Goal: Task Accomplishment & Management: Manage account settings

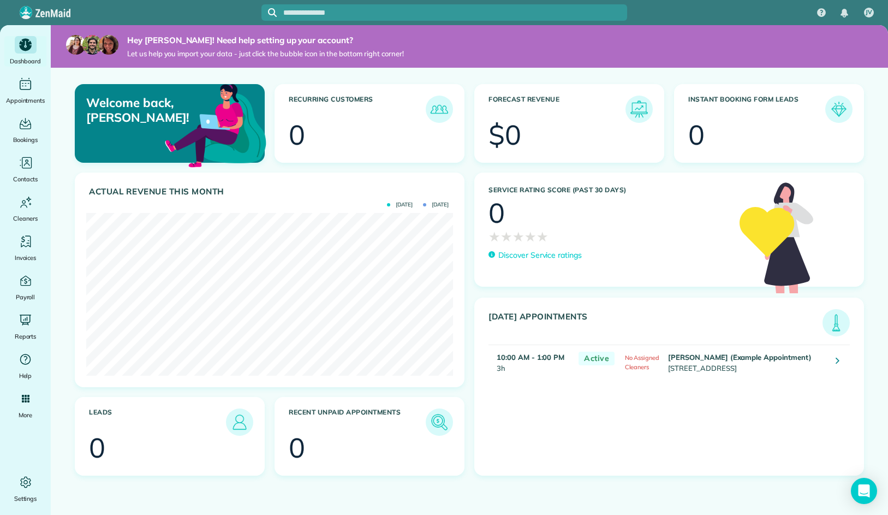
scroll to position [163, 367]
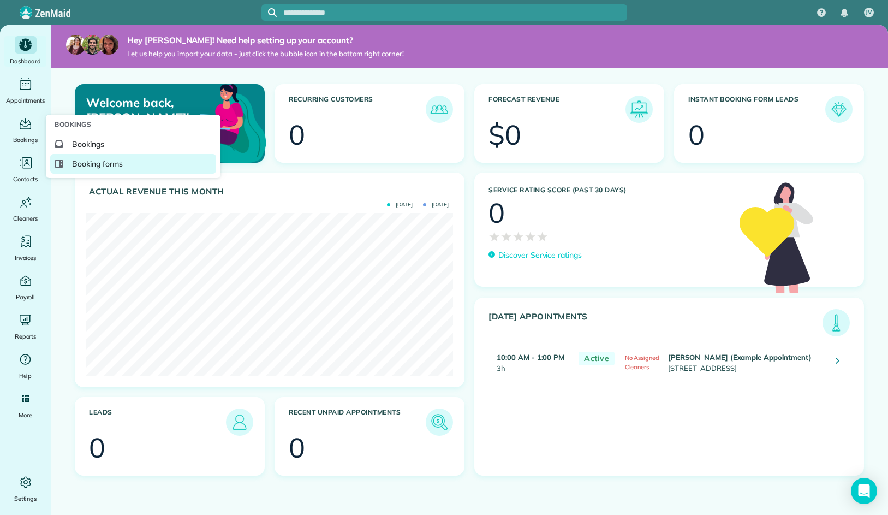
click at [110, 171] on link "Booking forms" at bounding box center [133, 164] width 166 height 20
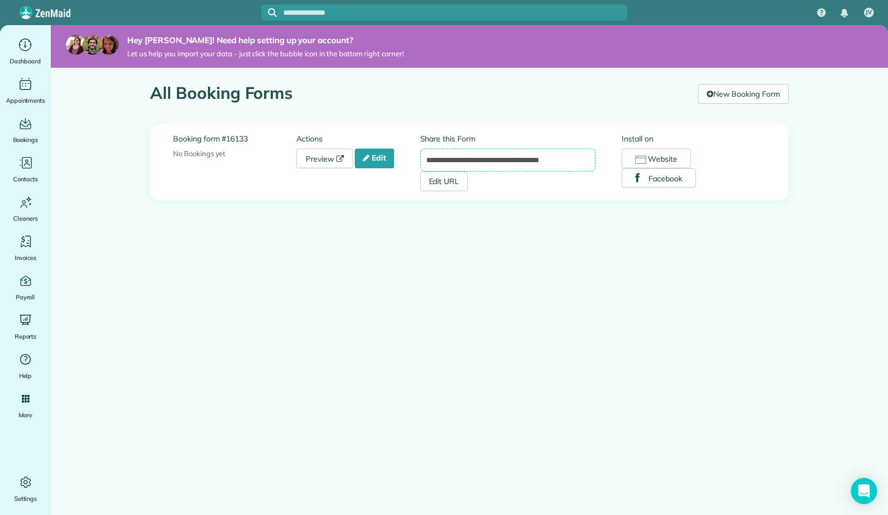
click at [464, 163] on input "**********" at bounding box center [508, 159] width 176 height 23
click at [383, 160] on link "Edit" at bounding box center [374, 158] width 39 height 20
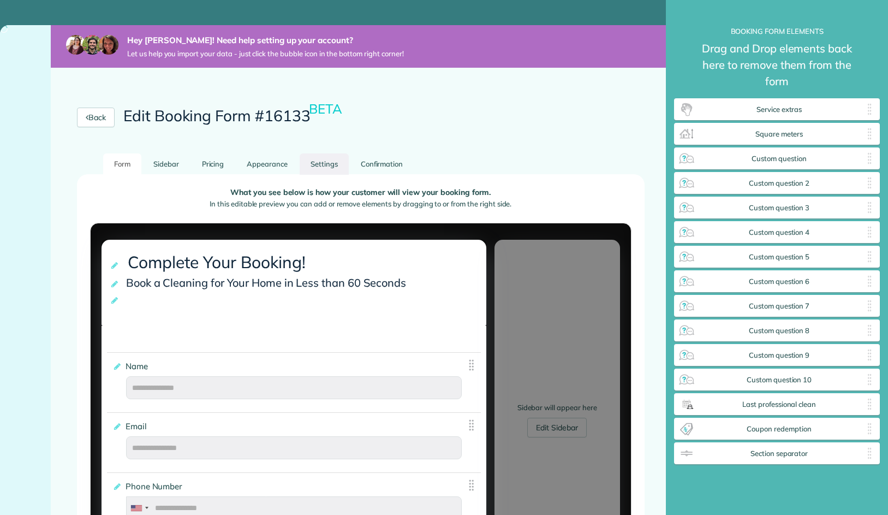
scroll to position [542, 205]
click at [312, 164] on link "Settings" at bounding box center [324, 163] width 49 height 21
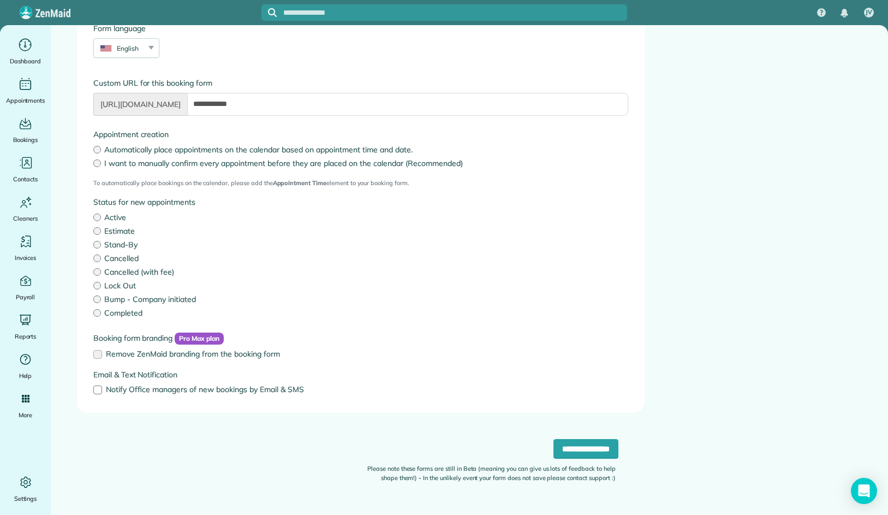
scroll to position [0, 0]
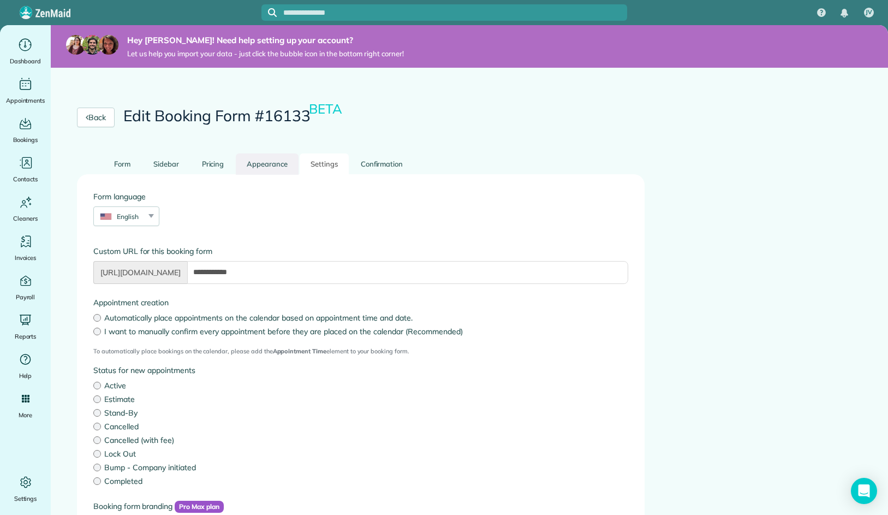
click at [272, 162] on link "Appearance" at bounding box center [267, 163] width 63 height 21
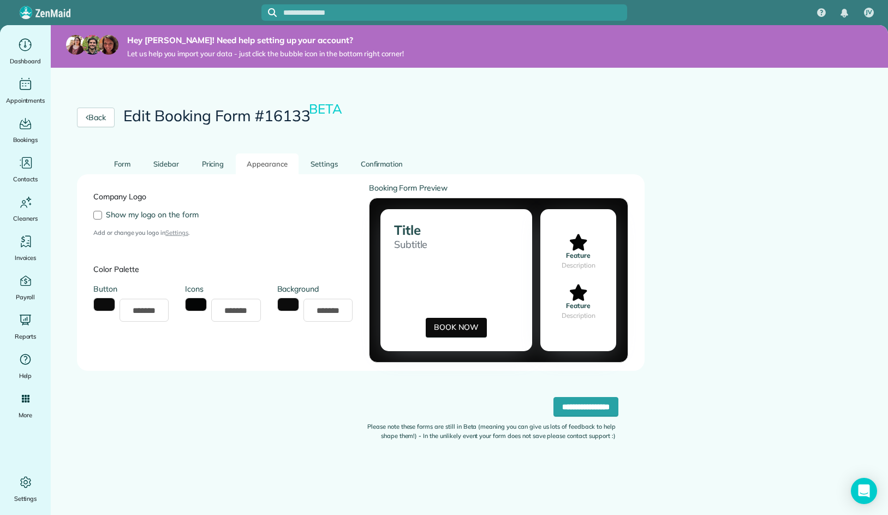
click at [123, 195] on label "Company Logo" at bounding box center [222, 196] width 259 height 11
click at [27, 485] on icon "Main" at bounding box center [25, 482] width 16 height 16
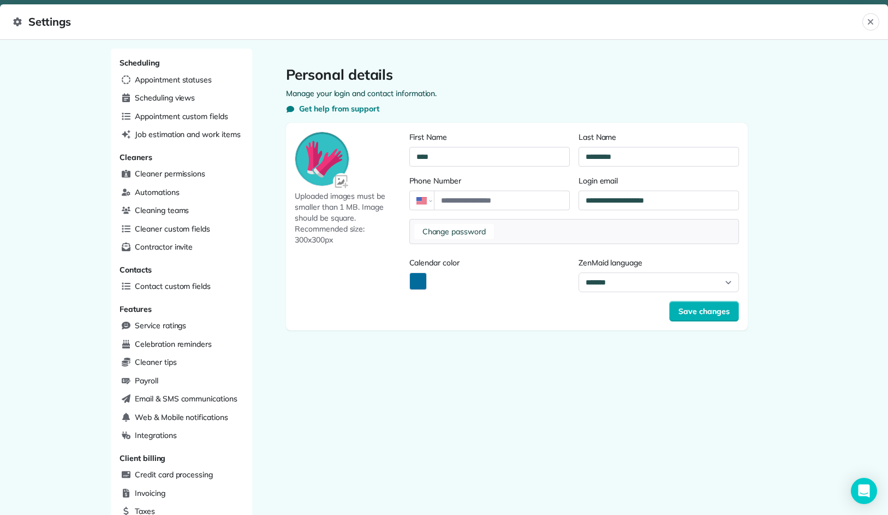
click at [326, 171] on div at bounding box center [322, 159] width 55 height 55
click at [344, 181] on img at bounding box center [342, 182] width 18 height 18
click at [0, 0] on input "file" at bounding box center [0, 0] width 0 height 0
click at [721, 316] on button "Save changes" at bounding box center [704, 311] width 70 height 21
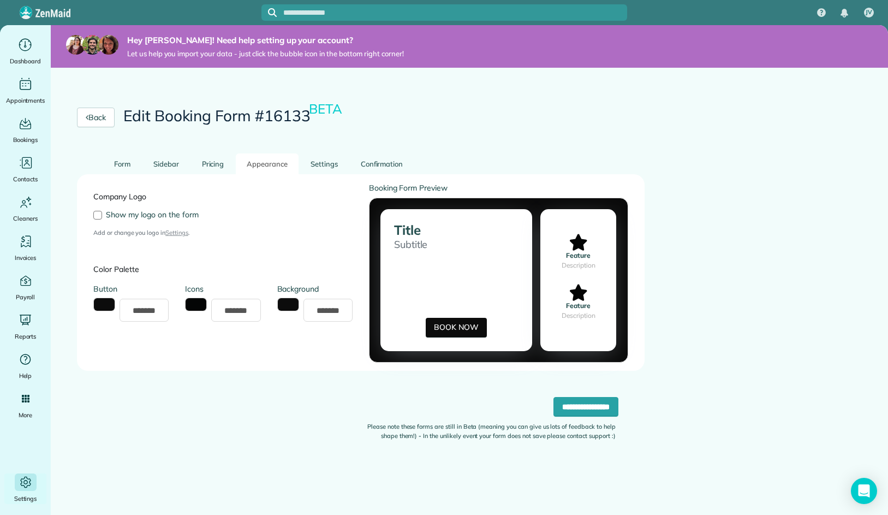
click at [397, 104] on div "Close Not found This appointment could not be found This appointment could not …" at bounding box center [444, 257] width 888 height 515
click at [97, 113] on link "Back" at bounding box center [96, 117] width 38 height 20
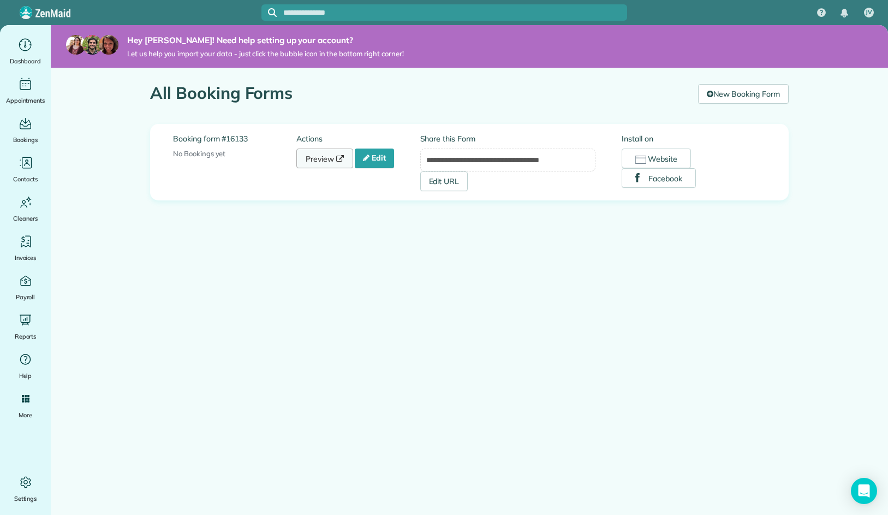
click at [314, 163] on link "Preview" at bounding box center [324, 158] width 57 height 20
click at [373, 159] on link "Edit" at bounding box center [374, 158] width 39 height 20
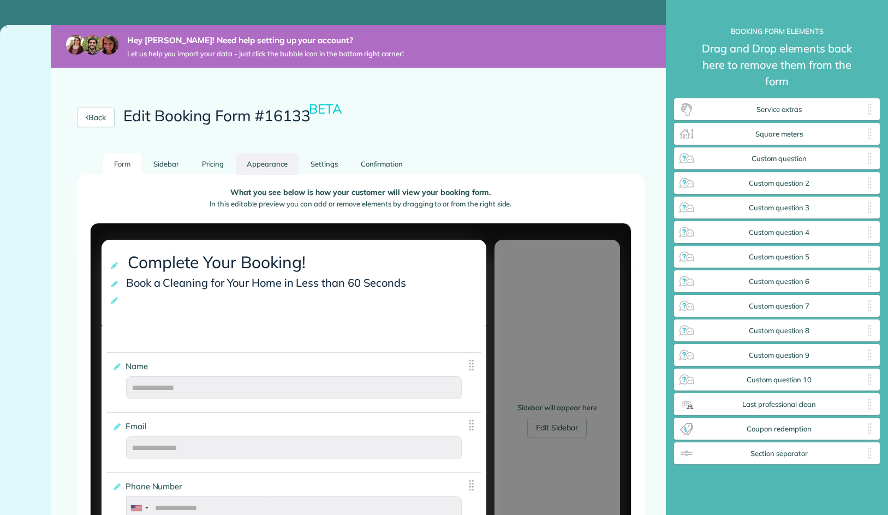
scroll to position [5, 1]
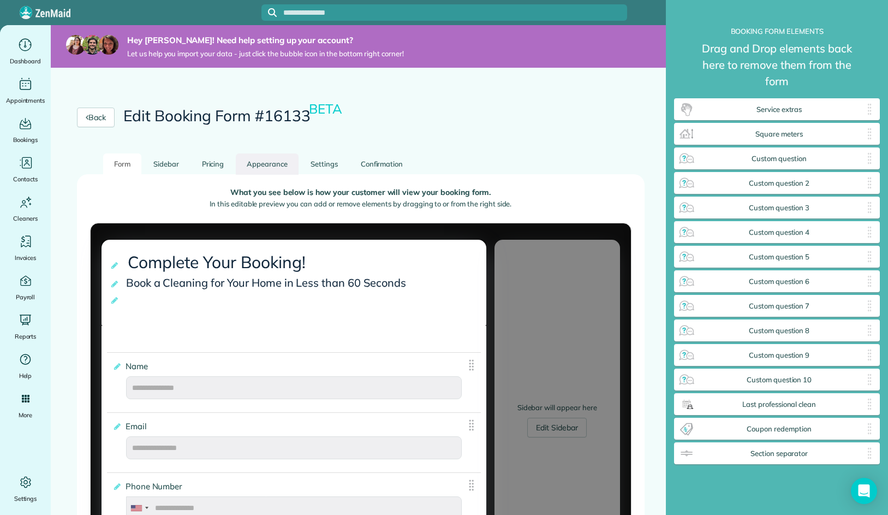
click at [270, 163] on link "Appearance" at bounding box center [267, 163] width 63 height 21
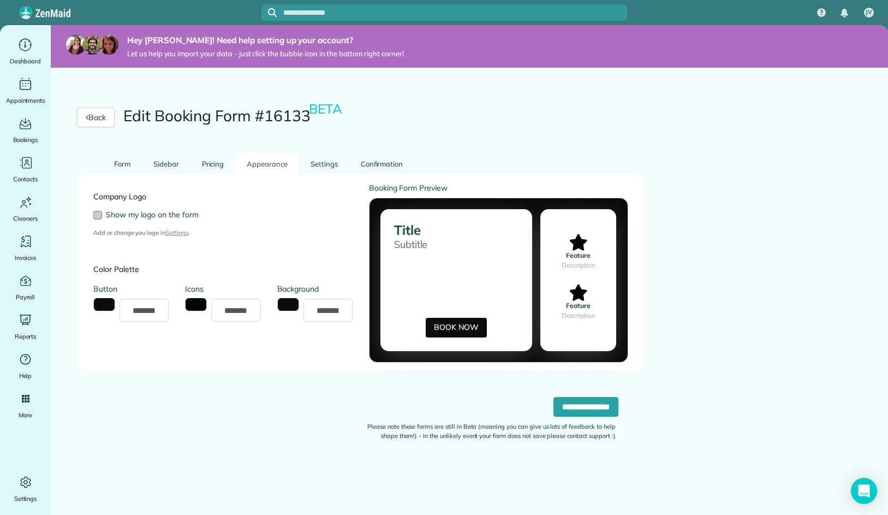
click at [99, 213] on div at bounding box center [97, 215] width 9 height 9
click at [592, 401] on input "**********" at bounding box center [585, 407] width 65 height 20
click at [98, 216] on div at bounding box center [97, 215] width 9 height 9
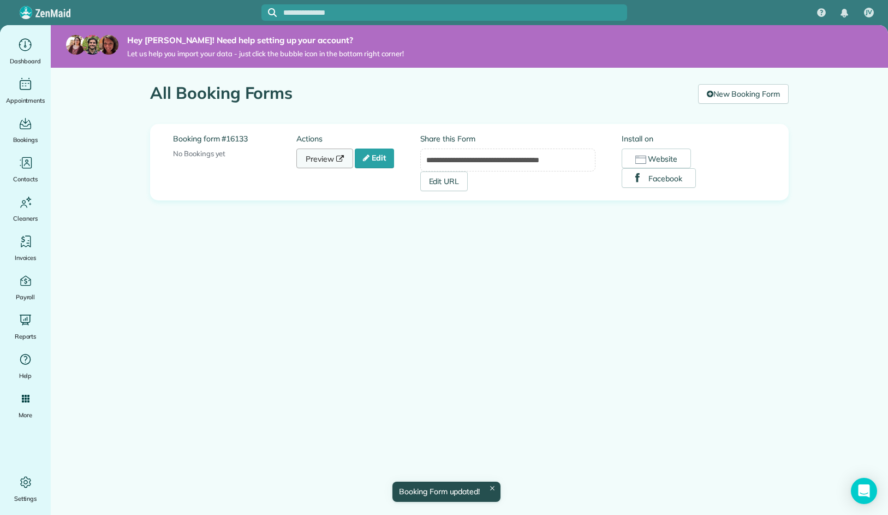
click at [330, 153] on link "Preview" at bounding box center [324, 158] width 57 height 20
click at [385, 151] on link "Edit" at bounding box center [374, 158] width 39 height 20
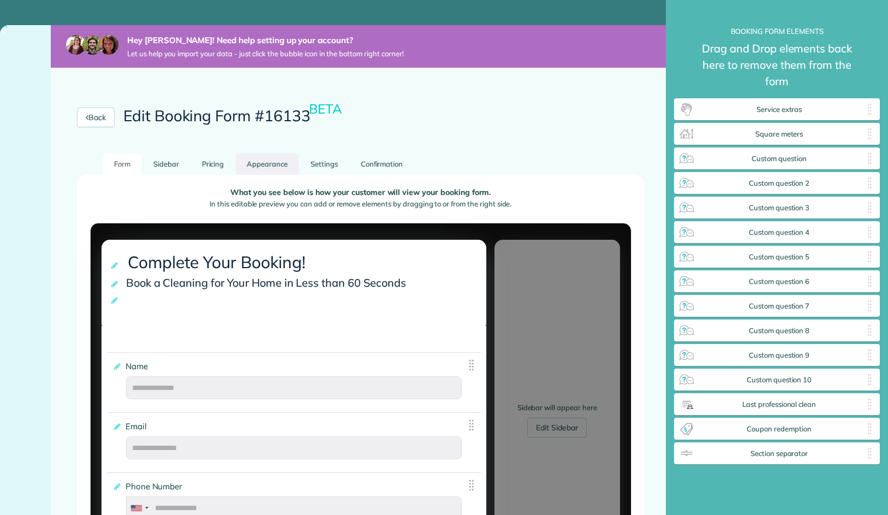
click at [272, 157] on link "Appearance" at bounding box center [267, 163] width 63 height 21
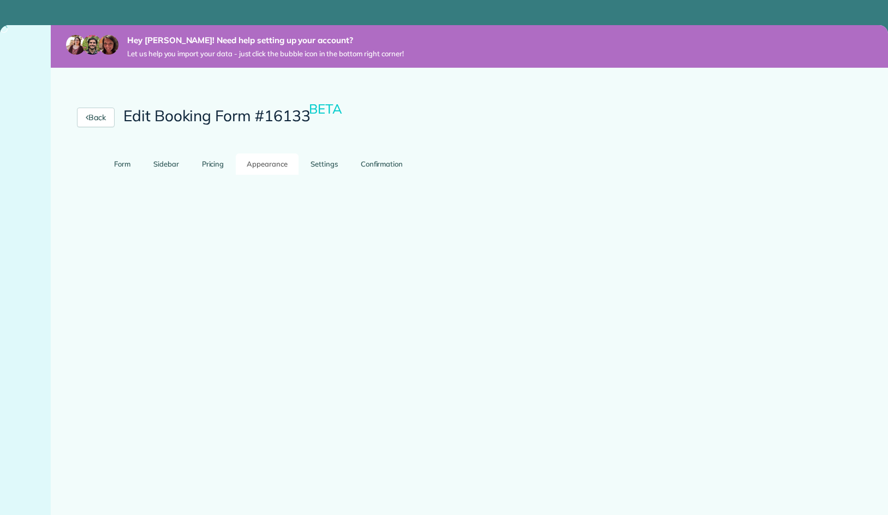
scroll to position [5, 1]
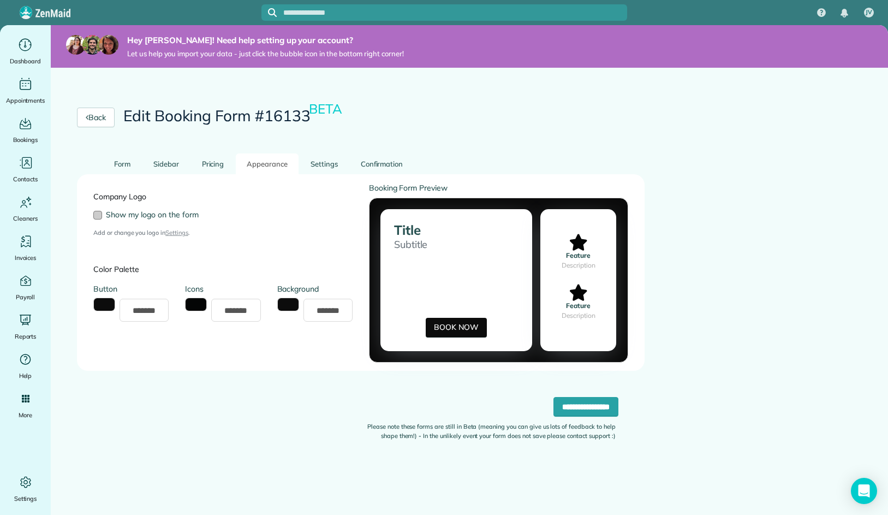
click at [97, 212] on div at bounding box center [97, 215] width 9 height 9
click at [593, 408] on input "**********" at bounding box center [585, 407] width 65 height 20
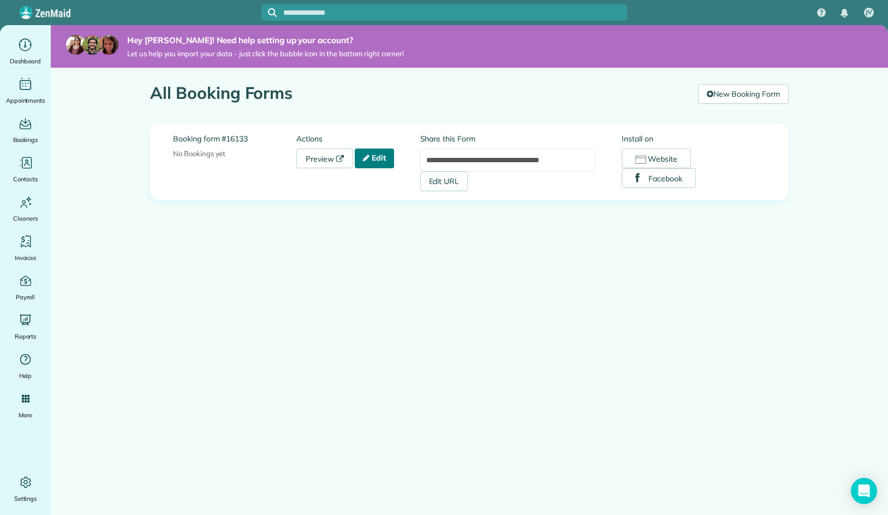
click at [386, 162] on link "Edit" at bounding box center [374, 158] width 39 height 20
click at [25, 481] on icon "Main" at bounding box center [25, 482] width 16 height 16
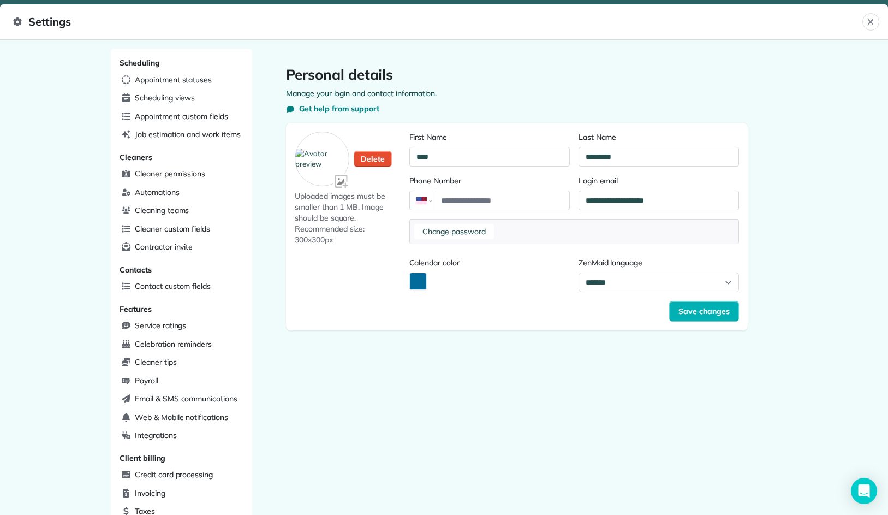
click at [339, 182] on img at bounding box center [342, 182] width 18 height 18
click at [0, 0] on input "file" at bounding box center [0, 0] width 0 height 0
click at [422, 283] on button "Calendar color" at bounding box center [417, 280] width 17 height 17
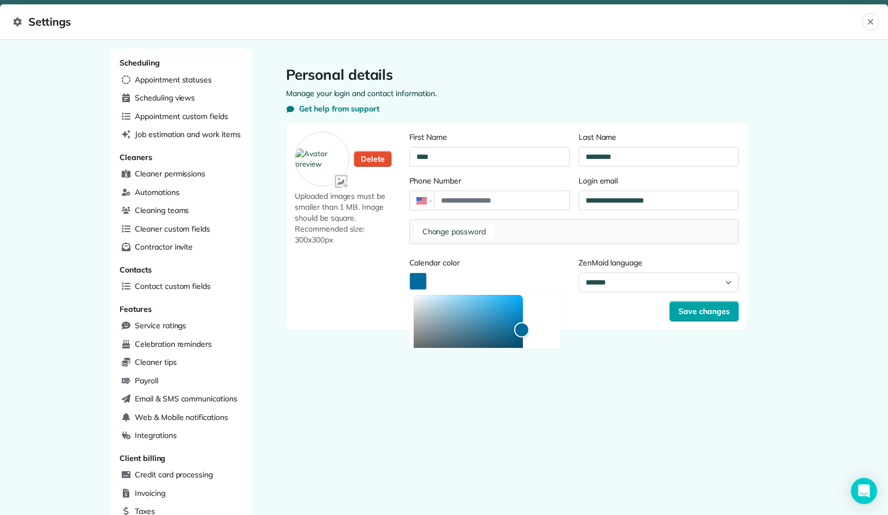
click at [700, 310] on span "Save changes" at bounding box center [703, 311] width 51 height 11
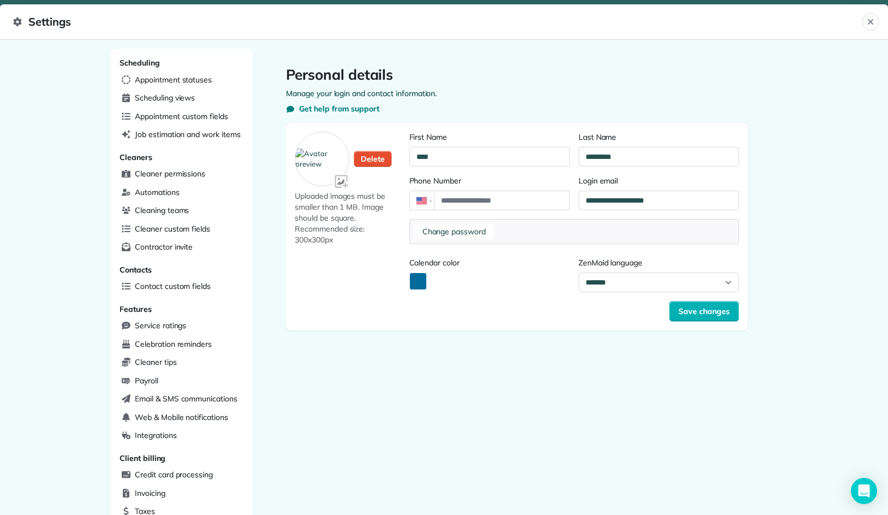
click at [419, 279] on button "Calendar color" at bounding box center [417, 280] width 17 height 17
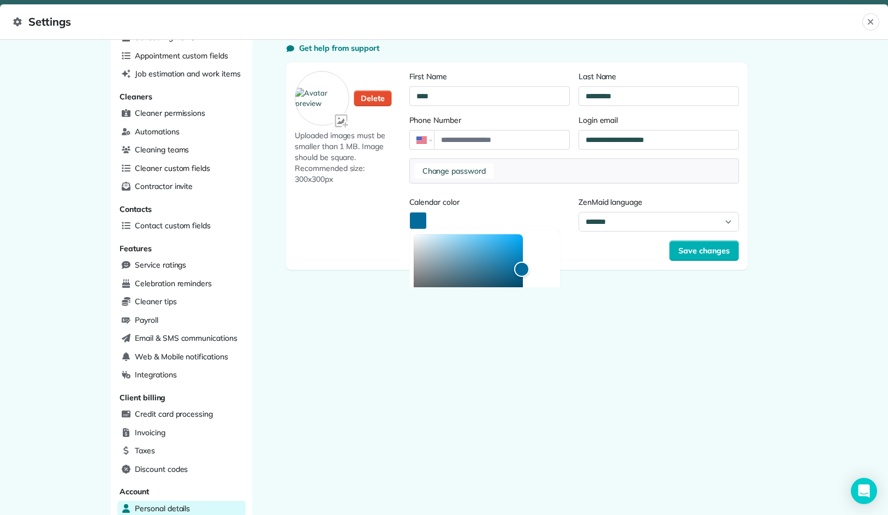
scroll to position [86, 0]
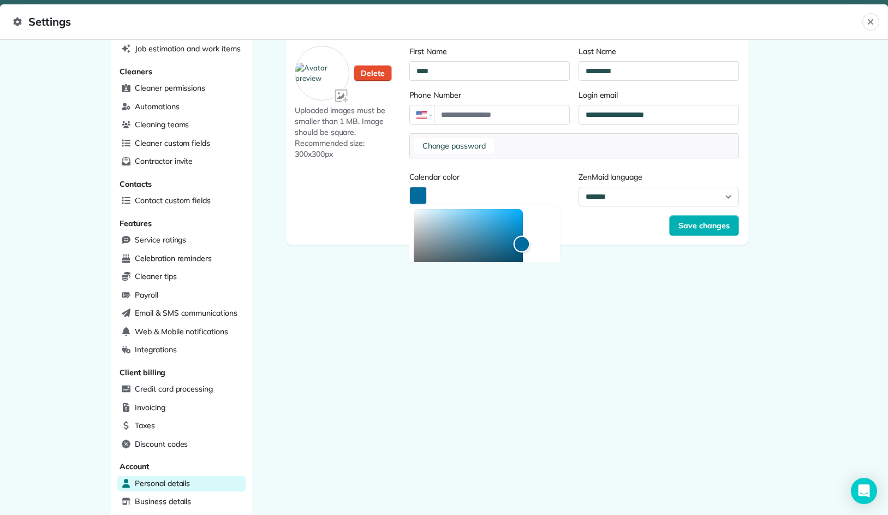
type input "*******"
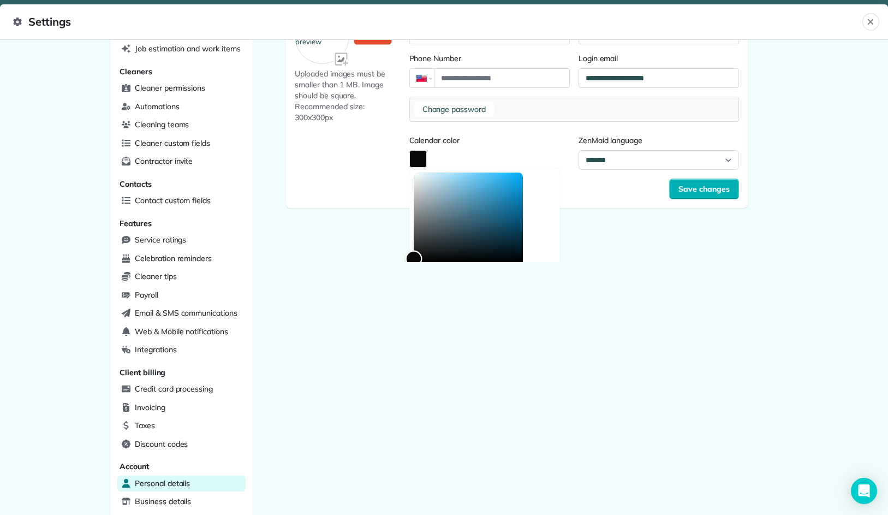
click at [414, 259] on div "Color" at bounding box center [468, 216] width 109 height 89
click at [712, 193] on span "Save changes" at bounding box center [703, 188] width 51 height 11
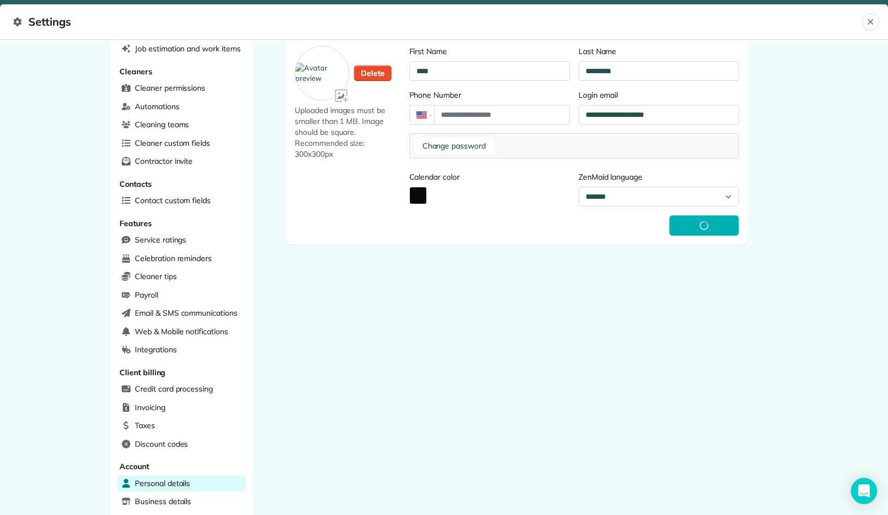
scroll to position [0, 0]
click at [332, 71] on img at bounding box center [321, 73] width 53 height 21
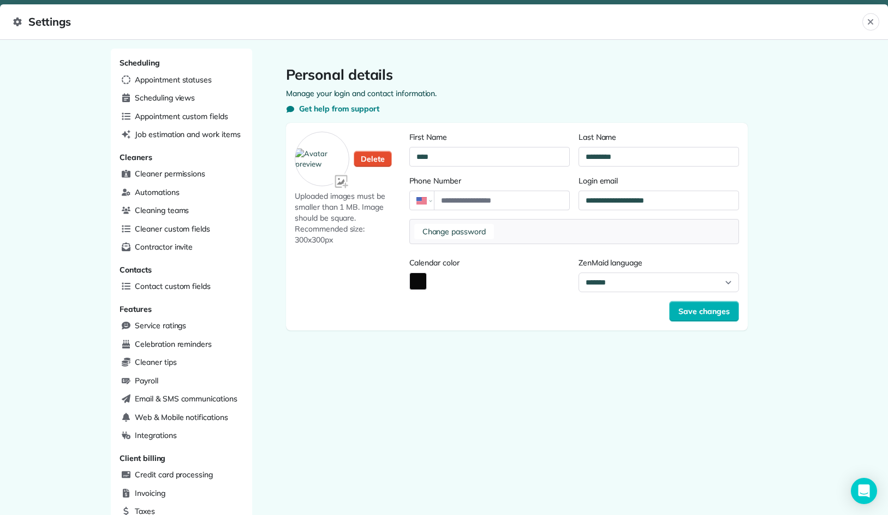
click at [16, 25] on icon at bounding box center [17, 21] width 8 height 9
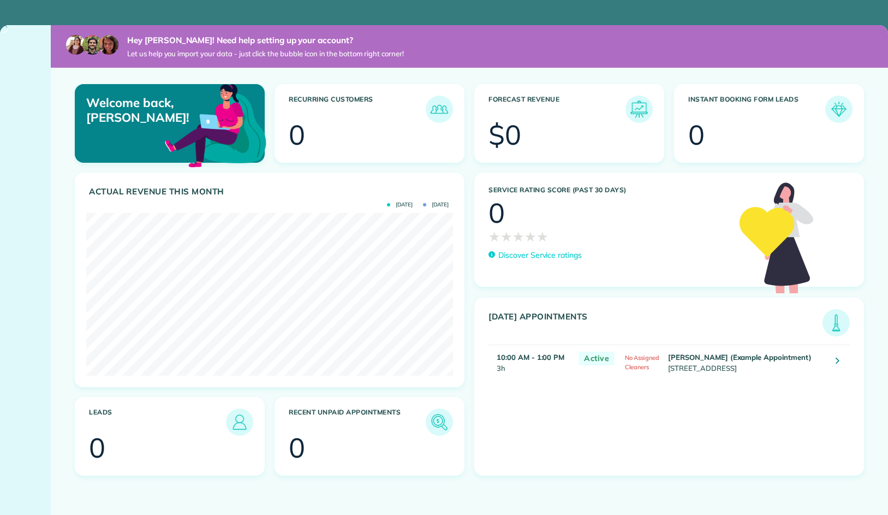
scroll to position [163, 367]
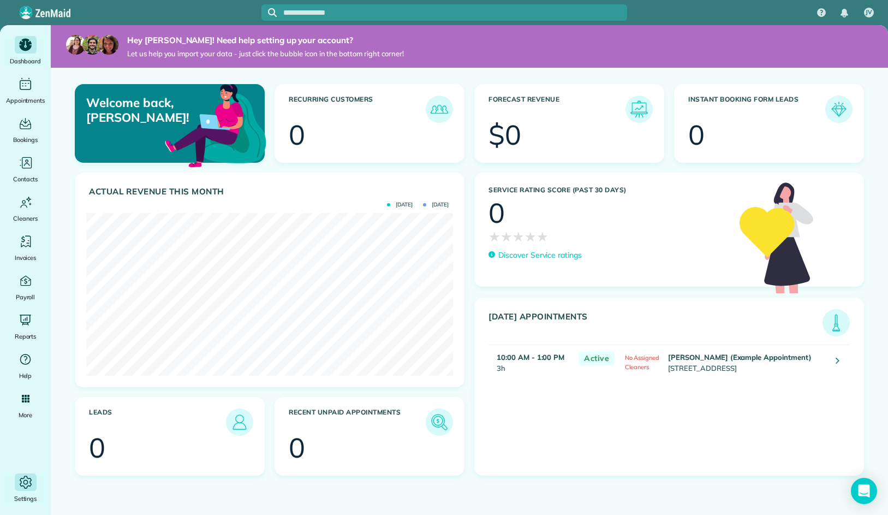
click at [23, 479] on icon "Main" at bounding box center [25, 482] width 16 height 16
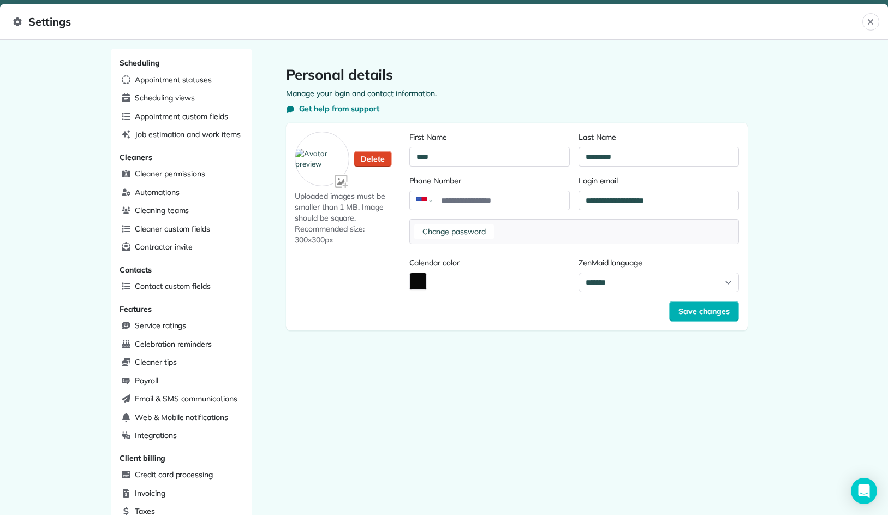
click at [371, 156] on span "Delete" at bounding box center [373, 158] width 24 height 11
click at [358, 184] on div "Undo" at bounding box center [350, 159] width 110 height 55
click at [710, 318] on button "Save changes" at bounding box center [704, 311] width 70 height 21
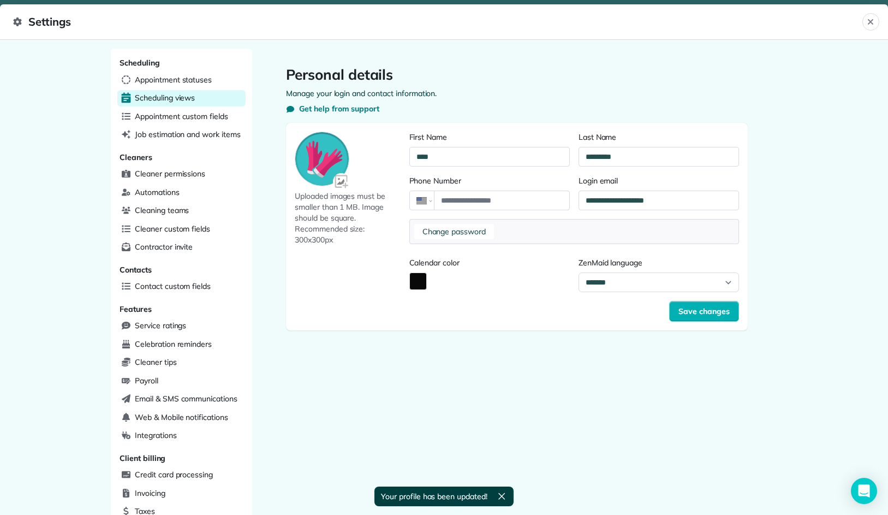
click at [195, 94] on div "Scheduling views" at bounding box center [181, 98] width 128 height 16
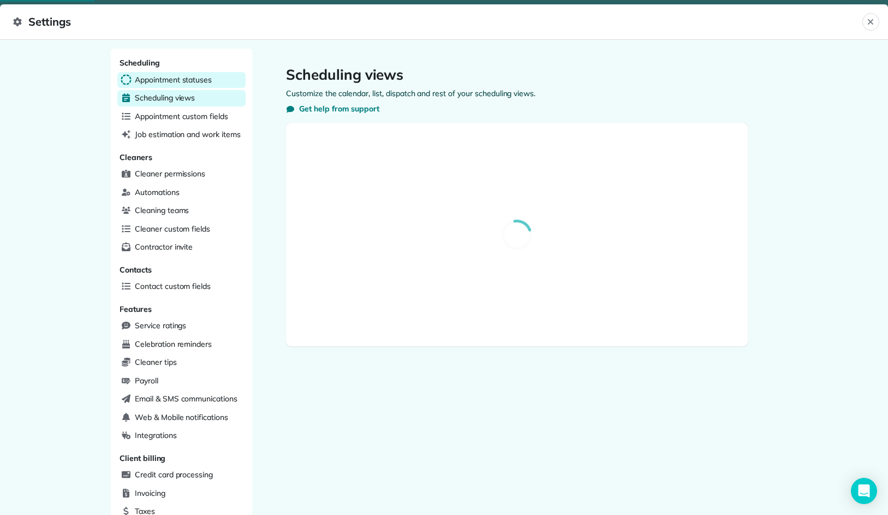
select select "**********"
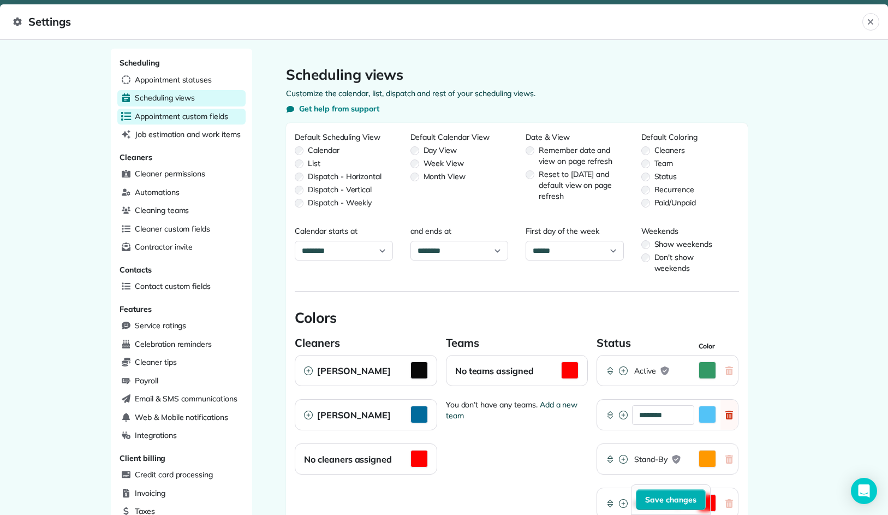
click at [190, 115] on span "Appointment custom fields" at bounding box center [181, 116] width 93 height 11
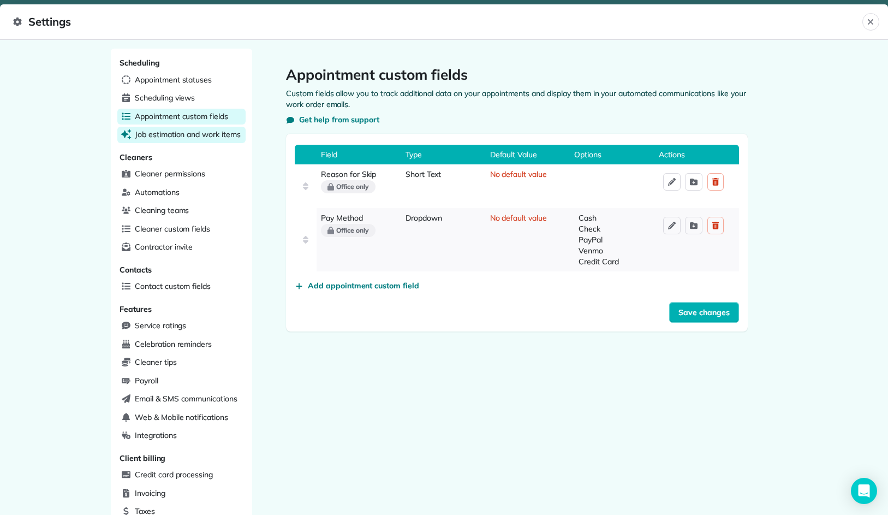
click at [198, 133] on span "Job estimation and work items" at bounding box center [188, 134] width 106 height 11
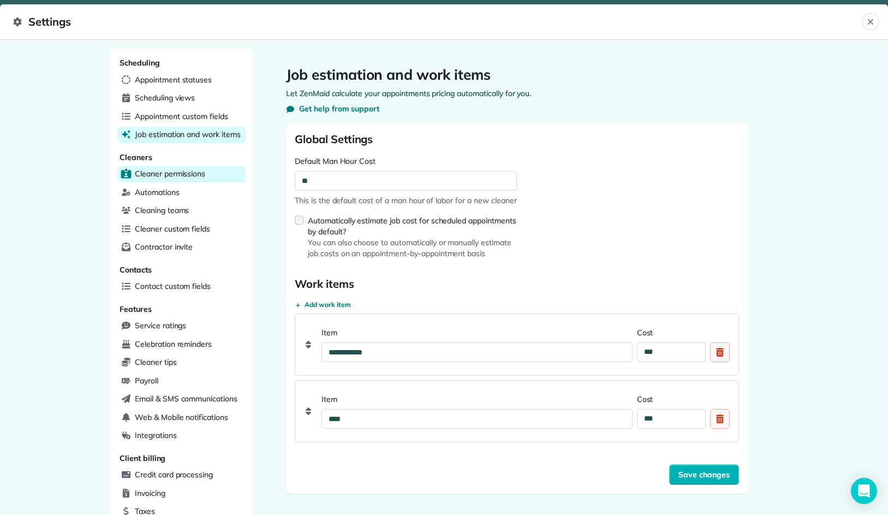
click at [180, 169] on span "Cleaner permissions" at bounding box center [170, 173] width 70 height 11
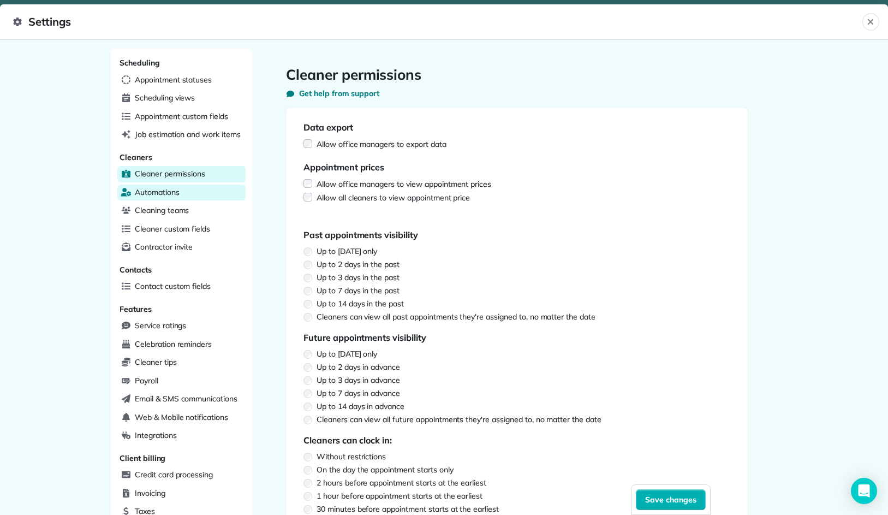
click at [183, 189] on div "Automations" at bounding box center [181, 192] width 128 height 16
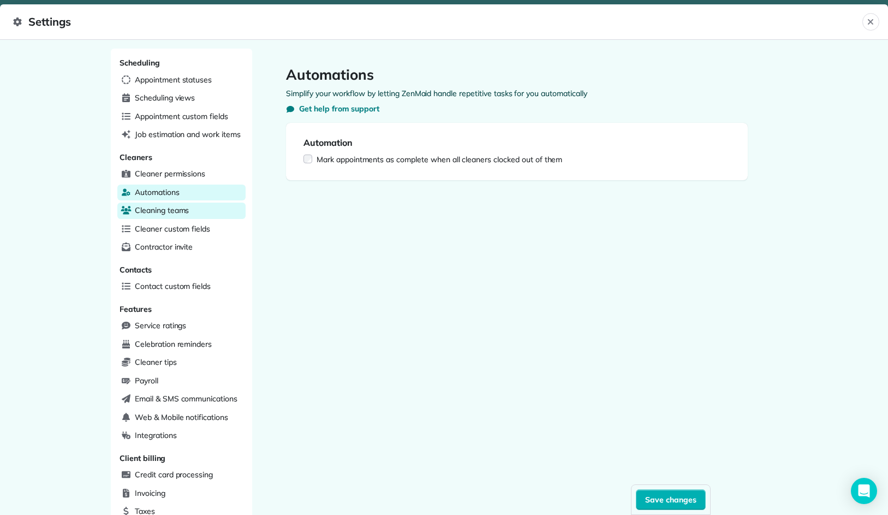
click at [200, 208] on div "Cleaning teams" at bounding box center [181, 210] width 128 height 16
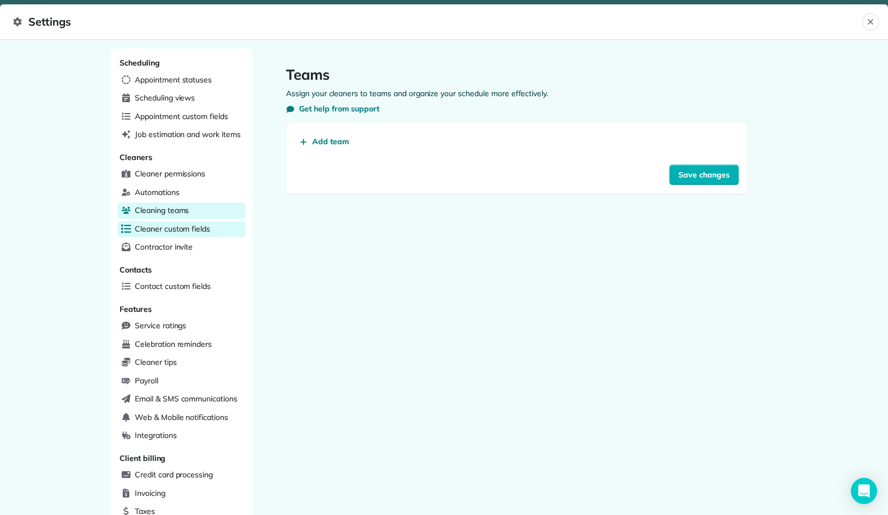
click at [206, 224] on span "Cleaner custom fields" at bounding box center [172, 228] width 75 height 11
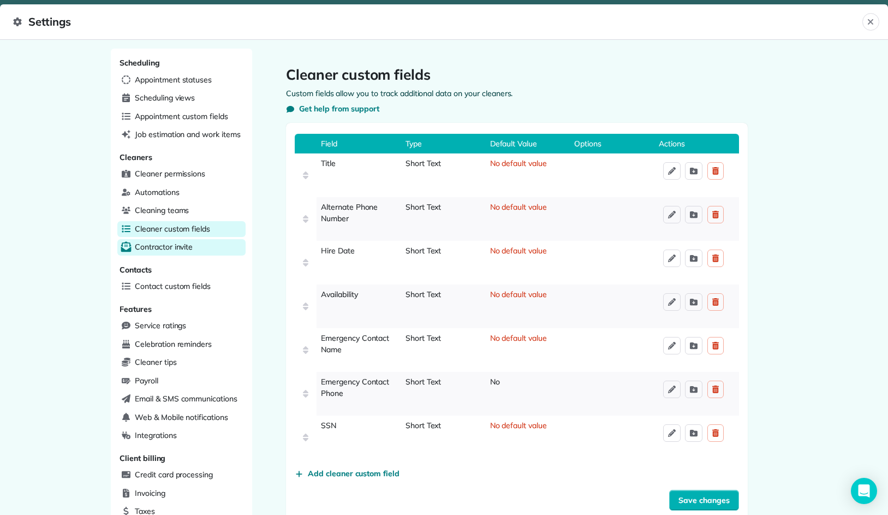
click at [207, 244] on div "Contractor invite" at bounding box center [181, 247] width 128 height 16
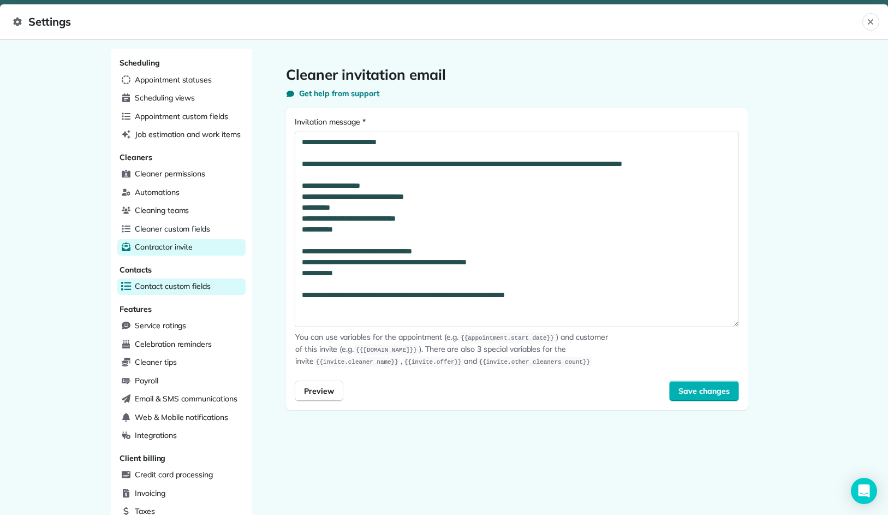
click at [216, 285] on div "Contact custom fields" at bounding box center [181, 286] width 128 height 16
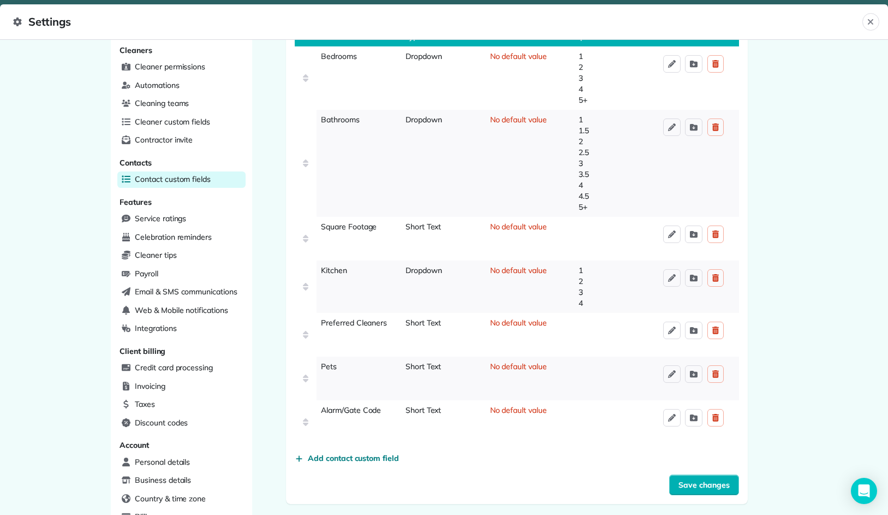
scroll to position [104, 0]
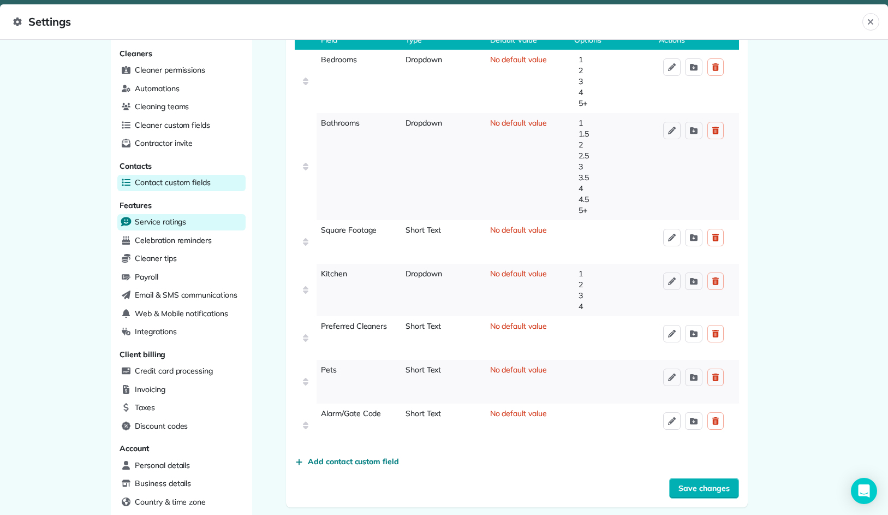
click at [178, 218] on span "Service ratings" at bounding box center [160, 221] width 51 height 11
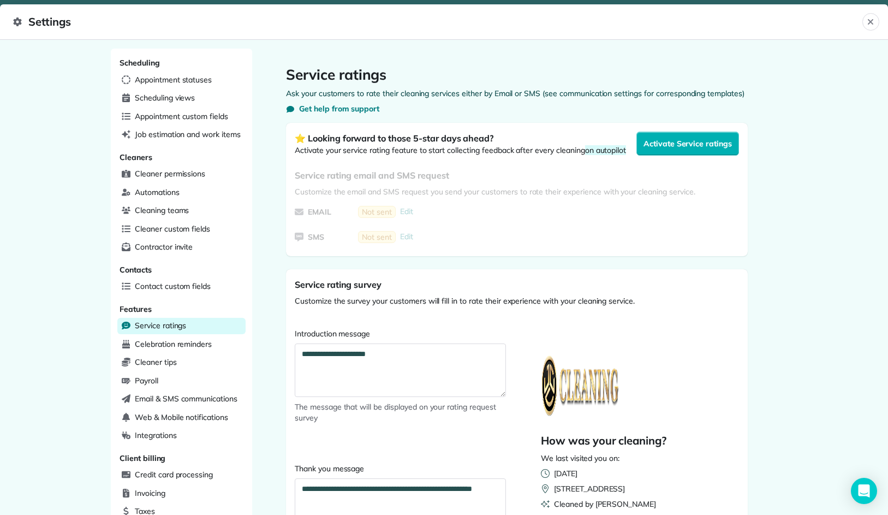
click at [11, 25] on header "Settings Close" at bounding box center [444, 21] width 888 height 35
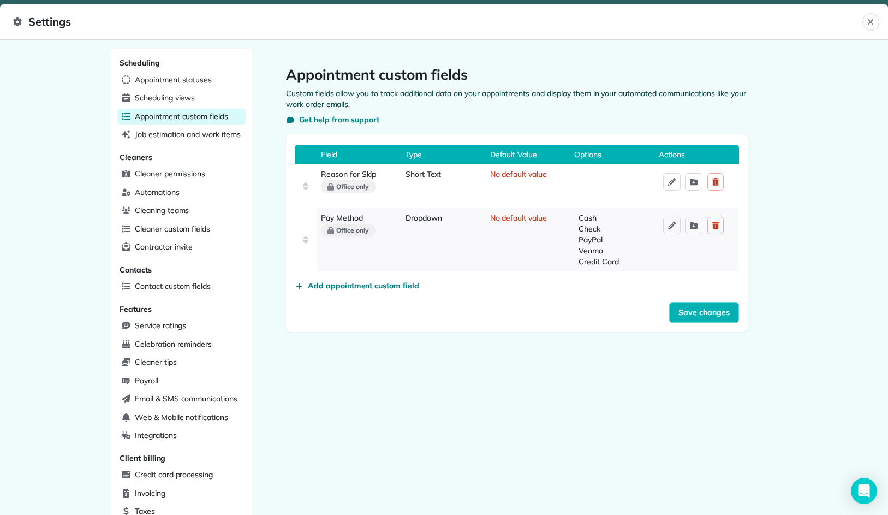
select select "**********"
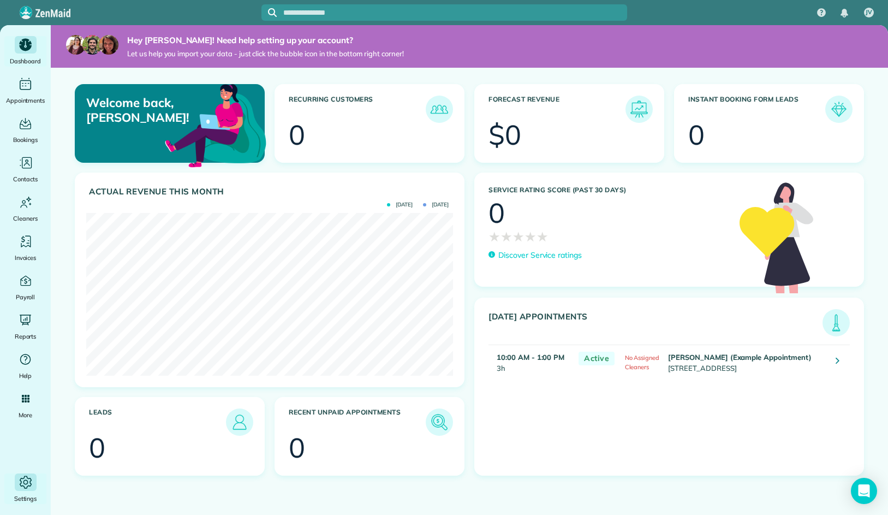
click at [24, 483] on icon "Main" at bounding box center [25, 482] width 5 height 5
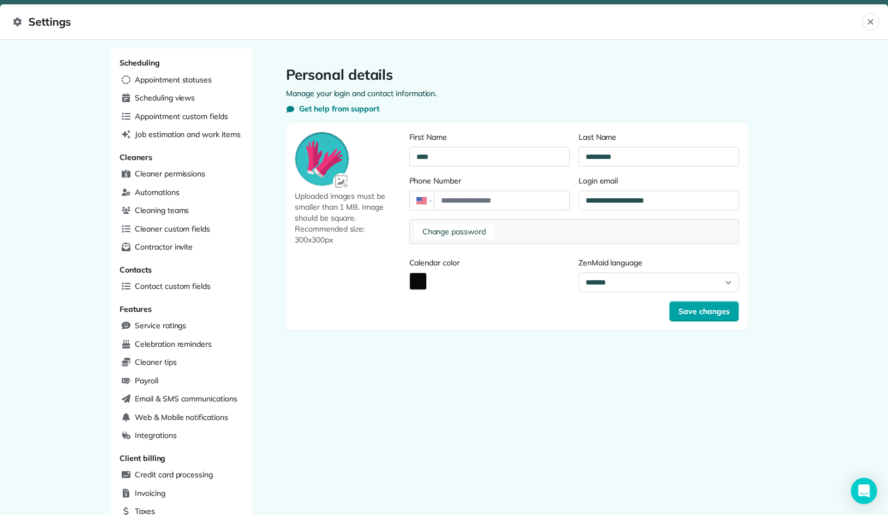
click at [711, 310] on span "Save changes" at bounding box center [703, 311] width 51 height 11
click at [332, 190] on span "Uploaded images must be smaller than 1 MB. Image should be square. Recommended …" at bounding box center [350, 217] width 110 height 55
click at [327, 158] on img at bounding box center [321, 158] width 53 height 53
click at [341, 182] on img at bounding box center [342, 182] width 18 height 18
click at [0, 0] on input "file" at bounding box center [0, 0] width 0 height 0
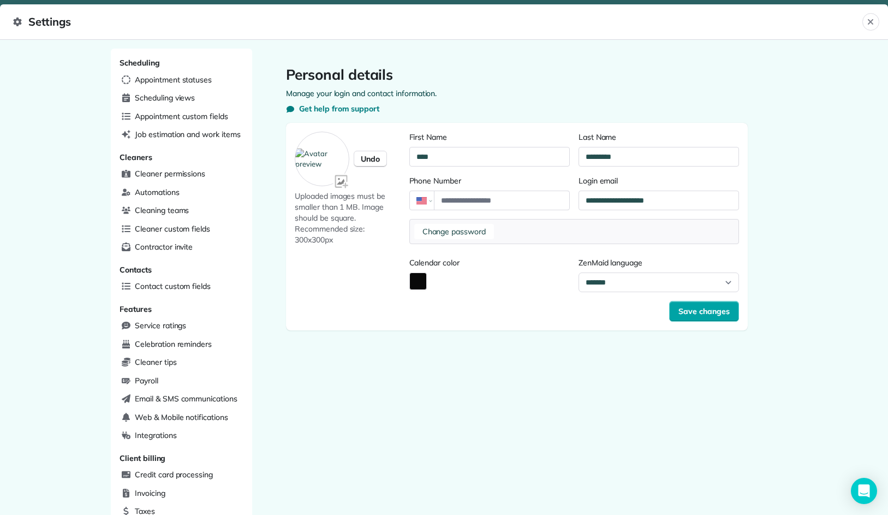
click at [714, 317] on button "Save changes" at bounding box center [704, 311] width 70 height 21
